Goal: Task Accomplishment & Management: Manage account settings

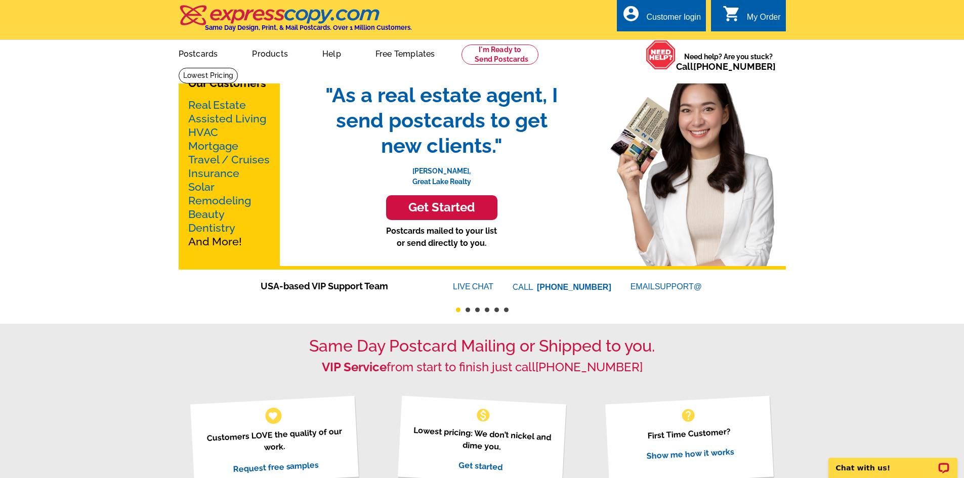
click at [690, 18] on div "Customer login" at bounding box center [673, 20] width 55 height 14
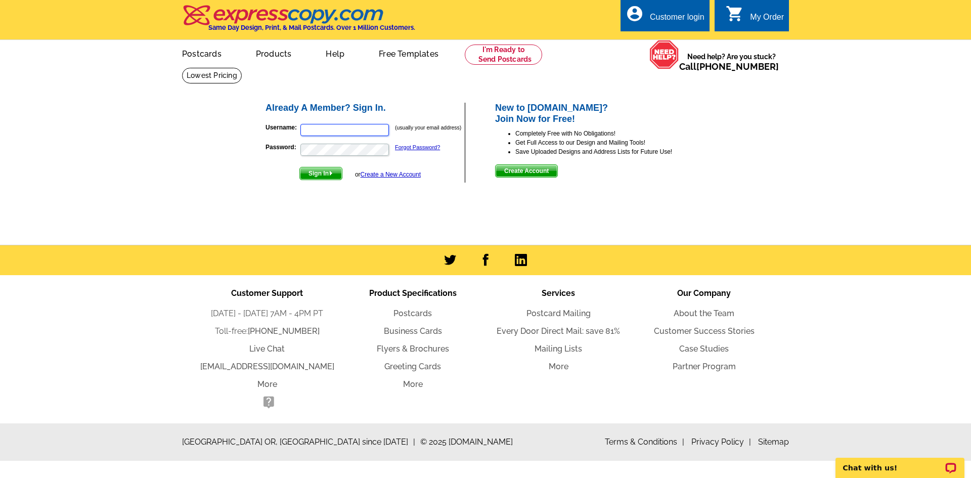
type input "[EMAIL_ADDRESS][DOMAIN_NAME]"
click at [332, 172] on img "submit" at bounding box center [331, 173] width 5 height 5
